Goal: Navigation & Orientation: Find specific page/section

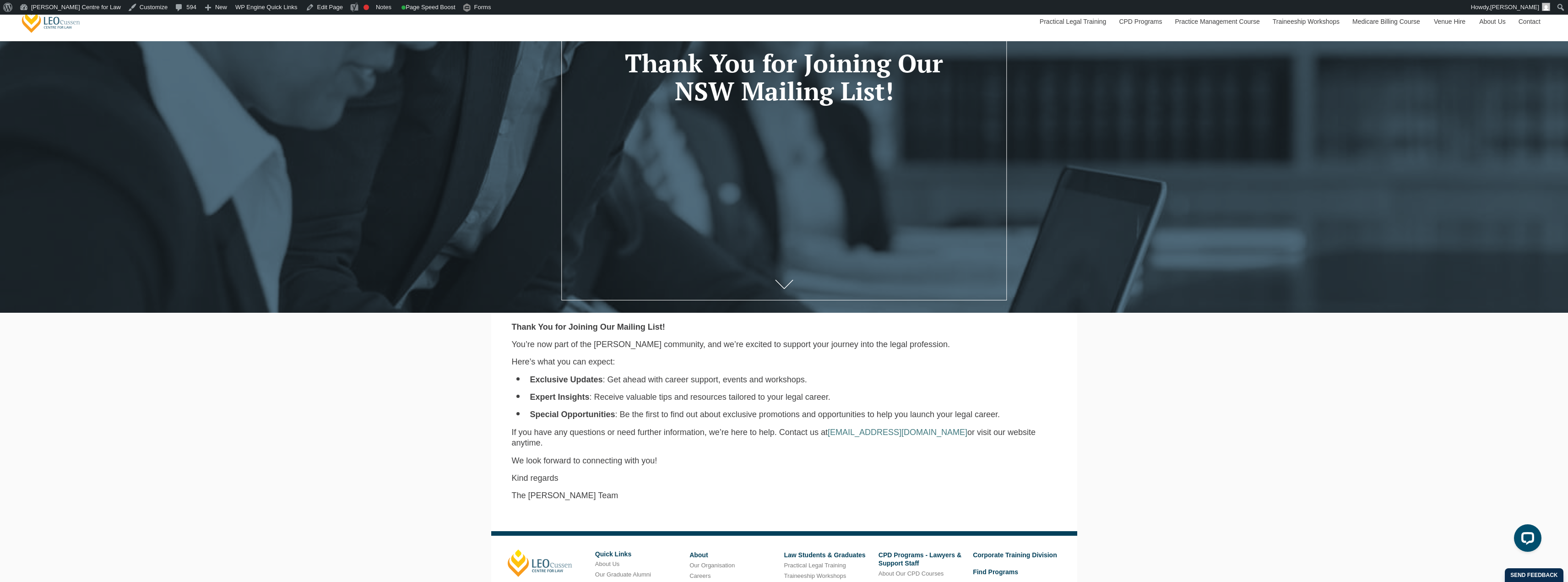
scroll to position [358, 0]
